Goal: Information Seeking & Learning: Learn about a topic

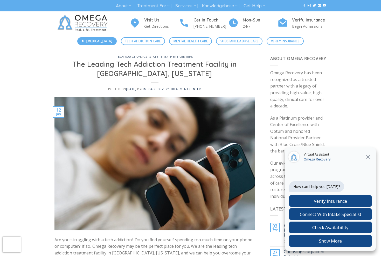
click at [87, 41] on span "[MEDICAL_DATA]" at bounding box center [99, 41] width 26 height 5
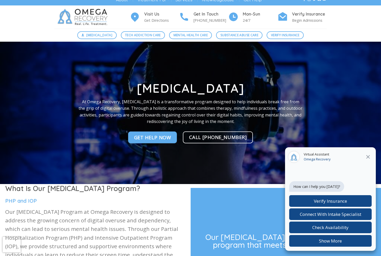
scroll to position [6, 0]
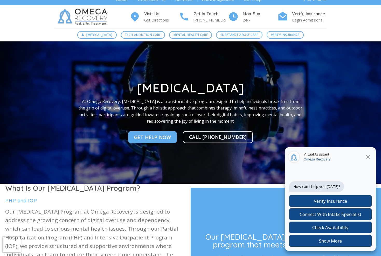
click at [366, 157] on icon at bounding box center [368, 157] width 6 height 6
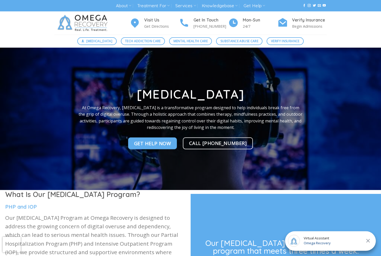
scroll to position [0, 0]
click at [134, 43] on span "Tech Addiction Care" at bounding box center [143, 41] width 36 height 5
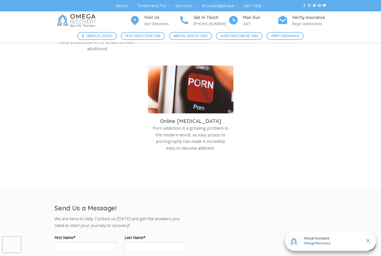
scroll to position [376, 0]
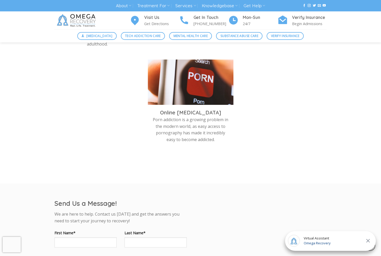
click at [190, 110] on h3 "Online Pornography Addiction" at bounding box center [191, 112] width 78 height 7
click at [197, 96] on img at bounding box center [191, 84] width 86 height 48
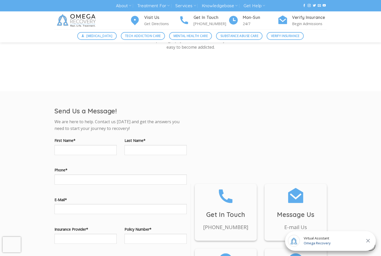
scroll to position [472, 0]
